Goal: Task Accomplishment & Management: Manage account settings

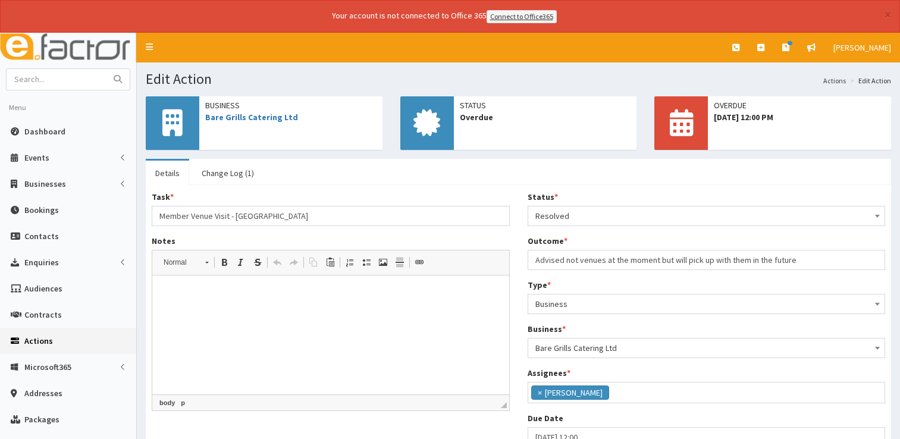
select select "3"
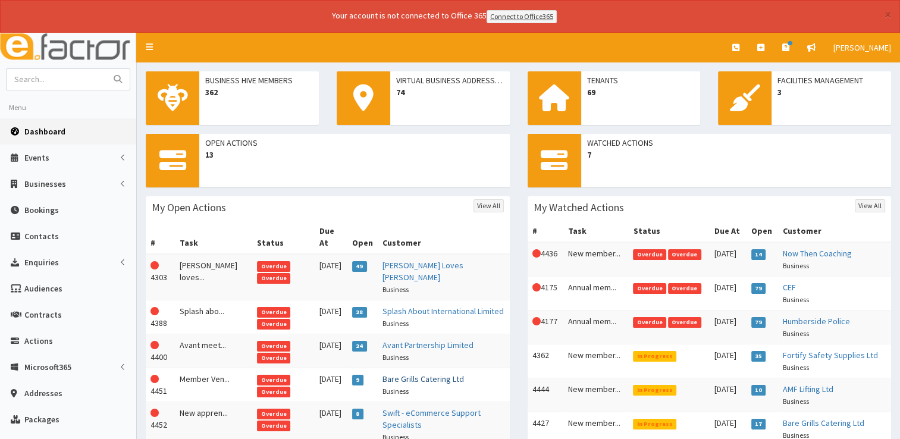
click at [422, 374] on link "Bare Grills Catering Ltd" at bounding box center [424, 379] width 82 height 11
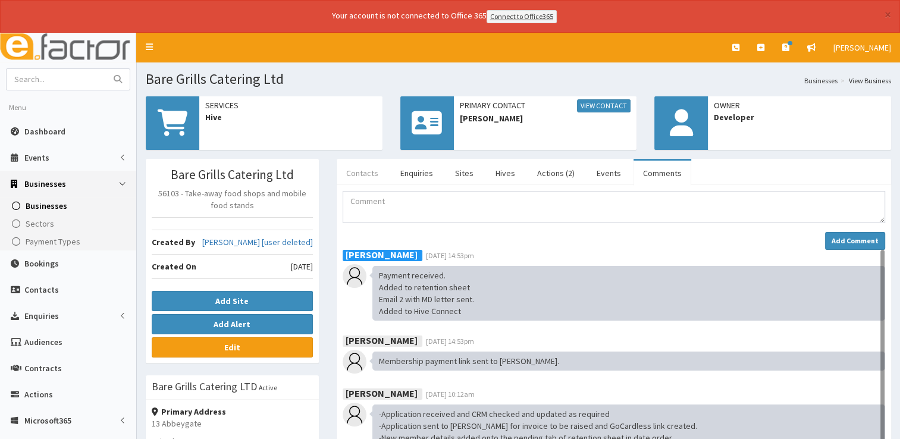
click at [364, 171] on link "Contacts" at bounding box center [362, 173] width 51 height 25
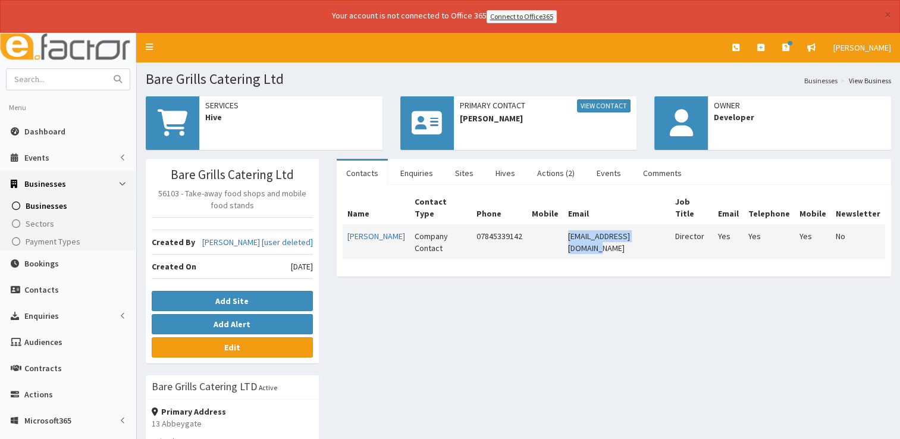
drag, startPoint x: 662, startPoint y: 223, endPoint x: 571, endPoint y: 220, distance: 91.1
click at [571, 225] on td "[EMAIL_ADDRESS][DOMAIN_NAME]" at bounding box center [617, 242] width 107 height 34
copy td "[EMAIL_ADDRESS][DOMAIN_NAME]"
click at [556, 172] on link "Actions (2)" at bounding box center [556, 173] width 57 height 25
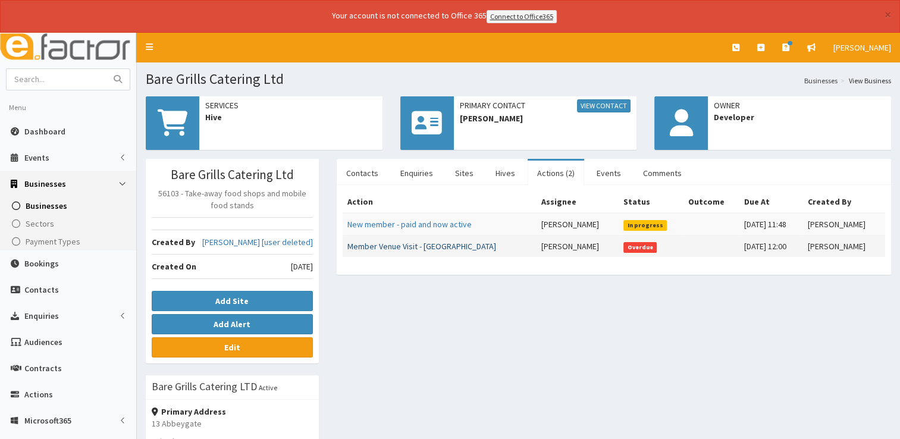
click at [429, 243] on link "Member Venue Visit - [GEOGRAPHIC_DATA]" at bounding box center [422, 246] width 149 height 11
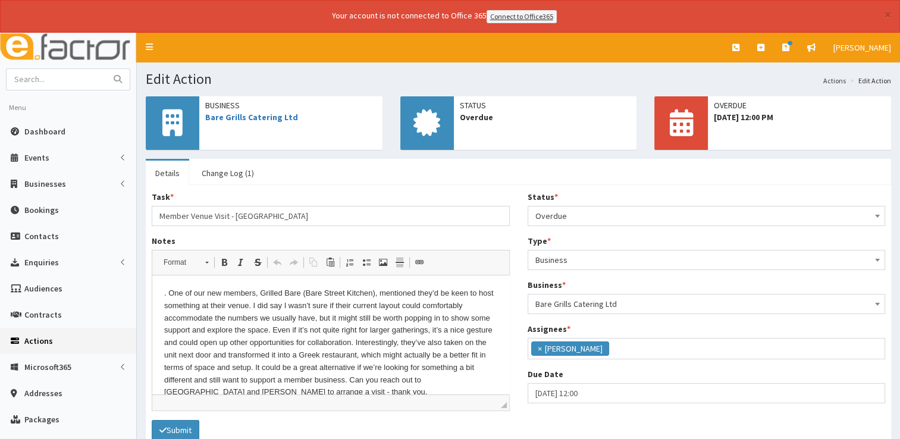
scroll to position [85, 0]
click at [582, 213] on span "Overdue" at bounding box center [707, 216] width 343 height 17
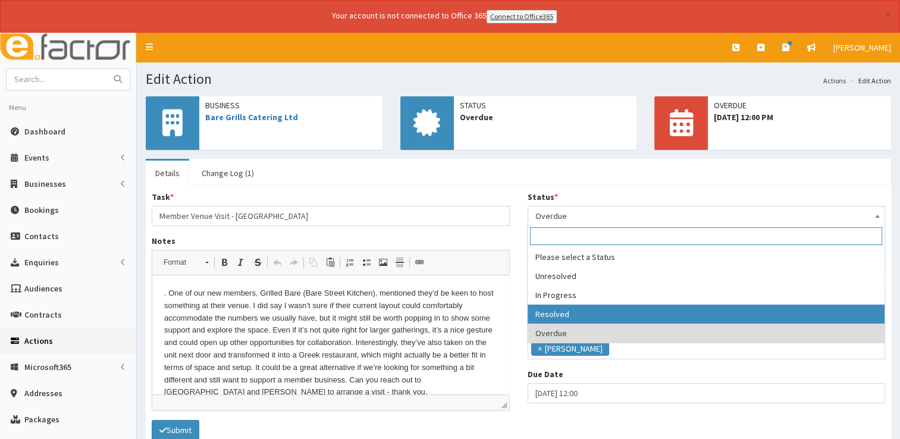
select select "3"
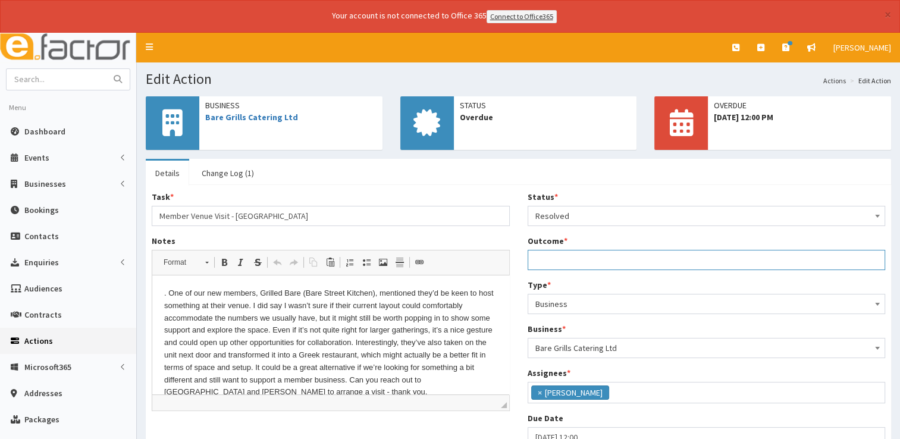
click at [559, 256] on input "Outcome *" at bounding box center [707, 260] width 358 height 20
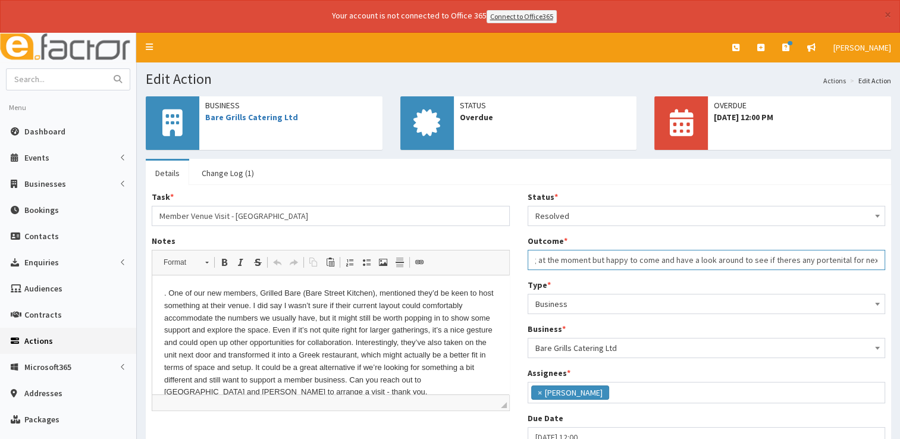
scroll to position [0, 201]
drag, startPoint x: 810, startPoint y: 262, endPoint x: 803, endPoint y: 261, distance: 6.6
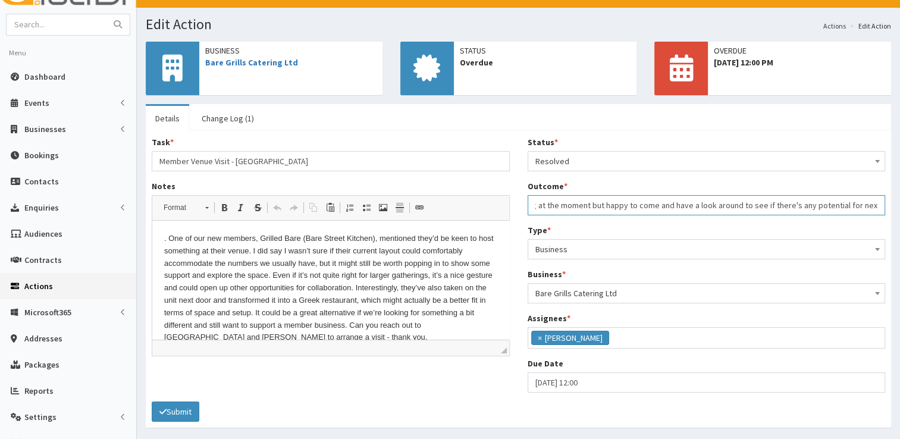
scroll to position [95, 0]
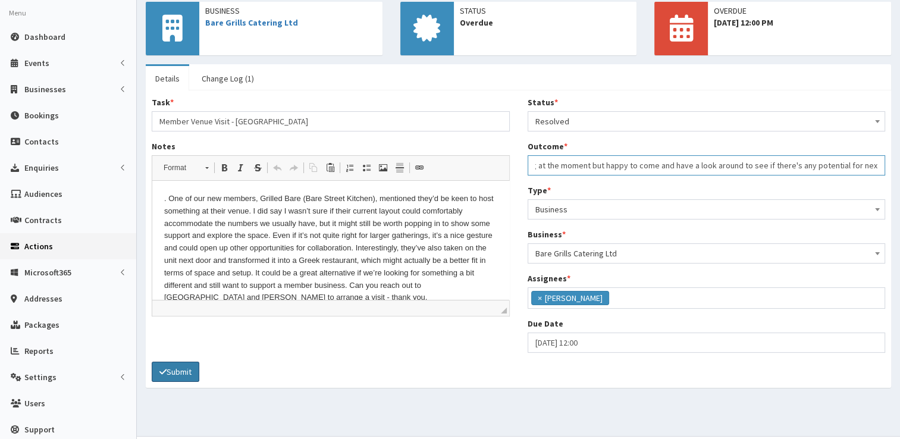
type input "Emailed to advise not booking anywhere for networking at the moment but happy t…"
click at [182, 367] on button "Submit" at bounding box center [176, 372] width 48 height 20
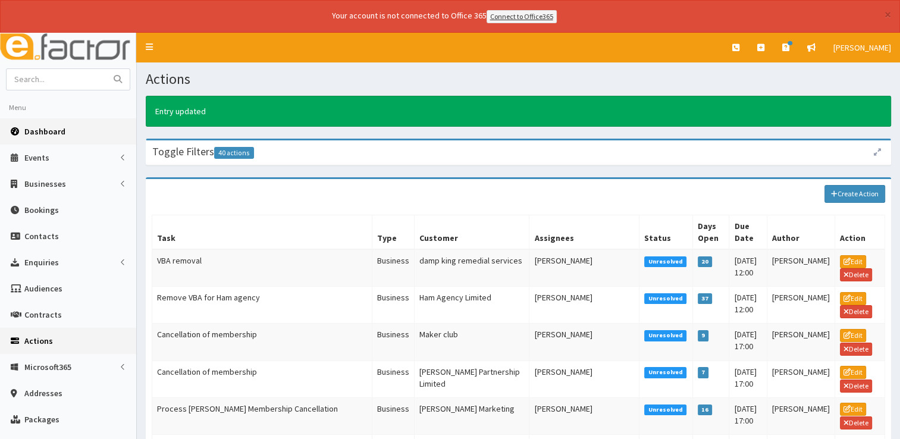
click at [46, 127] on span "Dashboard" at bounding box center [44, 131] width 41 height 11
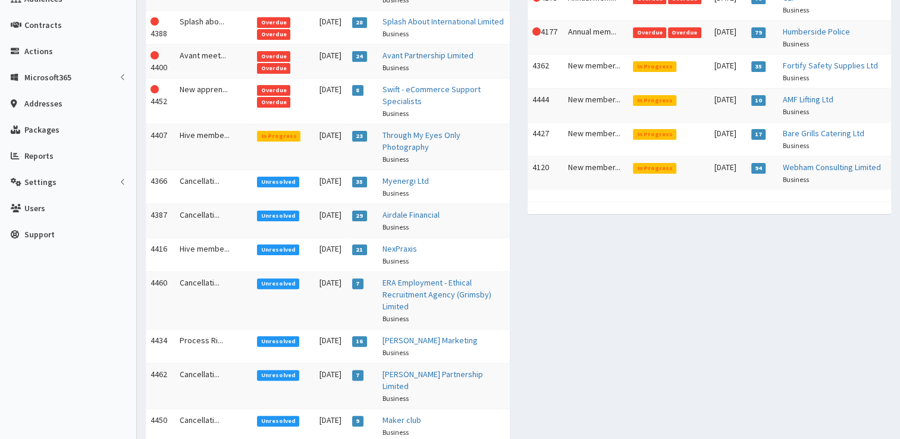
scroll to position [295, 0]
